Goal: Find specific page/section: Find specific page/section

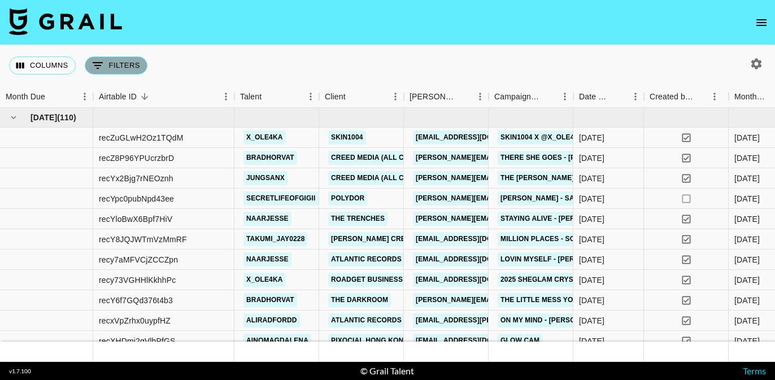
click at [122, 60] on button "0 Filters" at bounding box center [116, 66] width 63 height 18
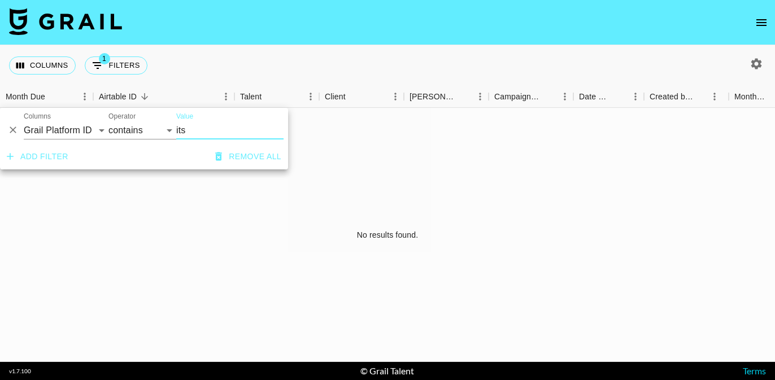
type input "its"
click at [42, 132] on select "Grail Platform ID Airtable ID Talent Manager Client [PERSON_NAME] Campaign (Typ…" at bounding box center [66, 131] width 85 height 18
select select "talentName"
click at [24, 122] on select "Grail Platform ID Airtable ID Talent Manager Client [PERSON_NAME] Campaign (Typ…" at bounding box center [66, 131] width 85 height 18
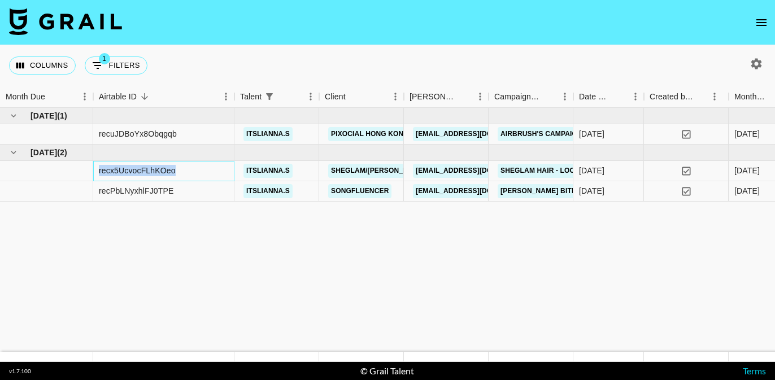
drag, startPoint x: 198, startPoint y: 170, endPoint x: 89, endPoint y: 170, distance: 109.6
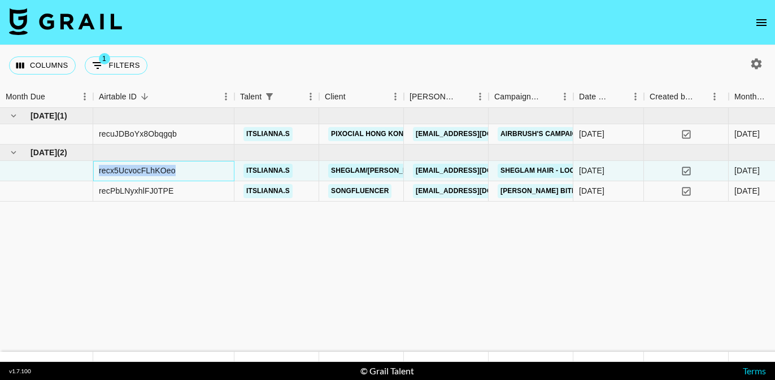
copy div "recx5UcvocFLhKOeo"
